Goal: Check status: Check status

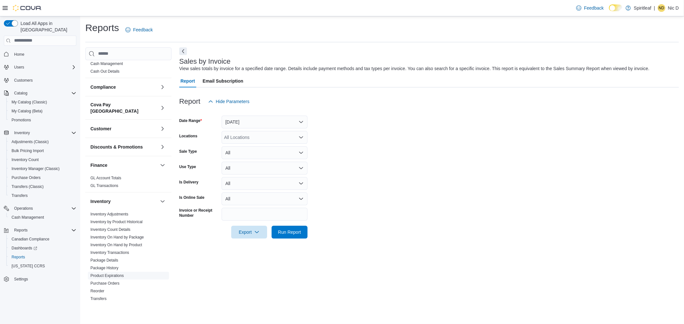
scroll to position [7, 0]
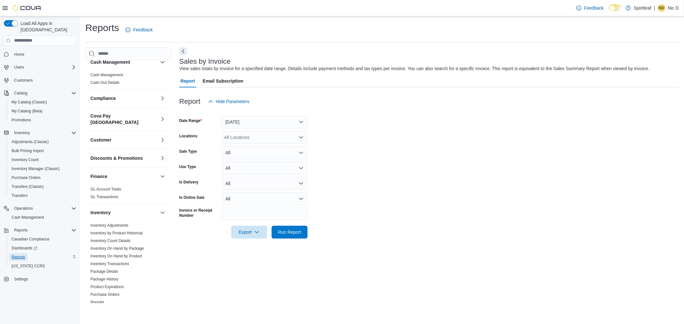
click at [15, 255] on span "Reports" at bounding box center [18, 257] width 13 height 5
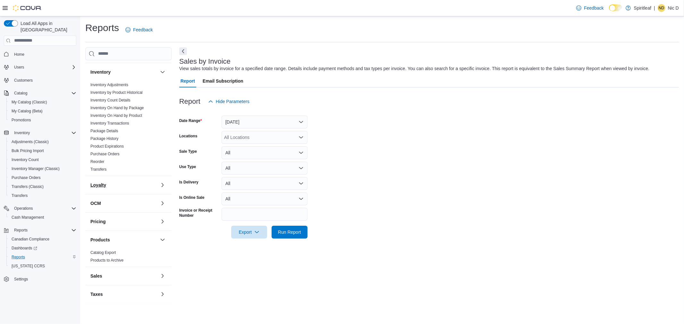
scroll to position [149, 0]
click at [133, 271] on button "Sales" at bounding box center [123, 274] width 67 height 6
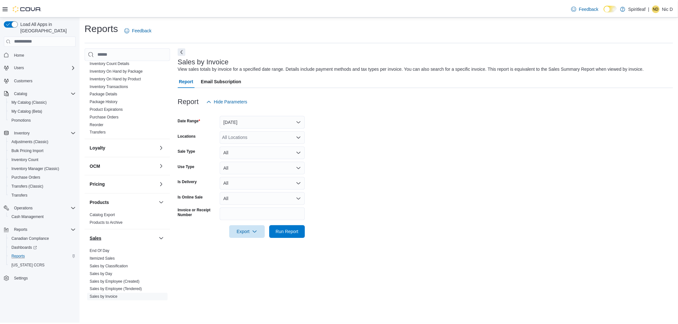
scroll to position [221, 0]
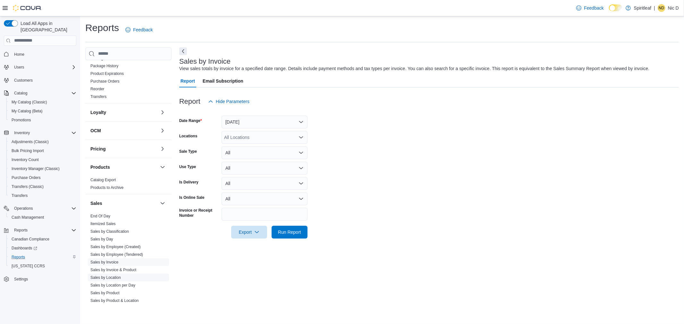
click at [113, 276] on link "Sales by Location" at bounding box center [105, 278] width 30 height 4
click at [263, 117] on button "[DATE]" at bounding box center [264, 122] width 86 height 13
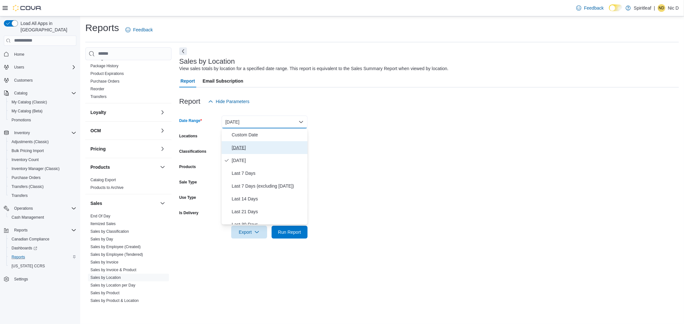
click at [239, 148] on span "[DATE]" at bounding box center [268, 148] width 73 height 8
click at [291, 231] on span "Run Report" at bounding box center [289, 232] width 23 height 6
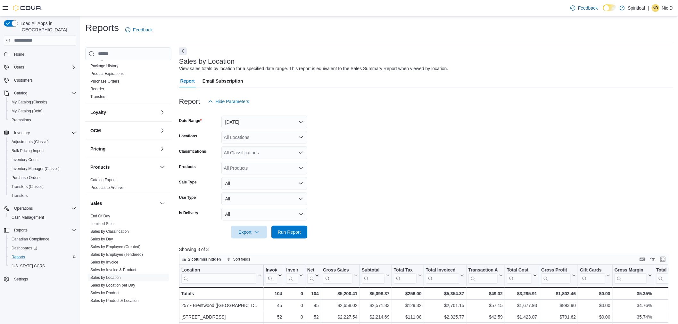
scroll to position [36, 0]
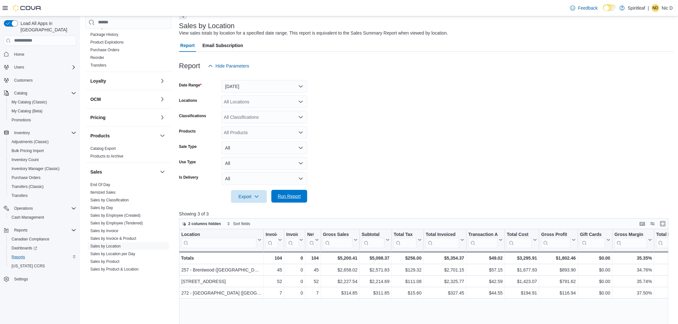
click at [285, 191] on span "Run Report" at bounding box center [289, 196] width 28 height 13
